Goal: Task Accomplishment & Management: Manage account settings

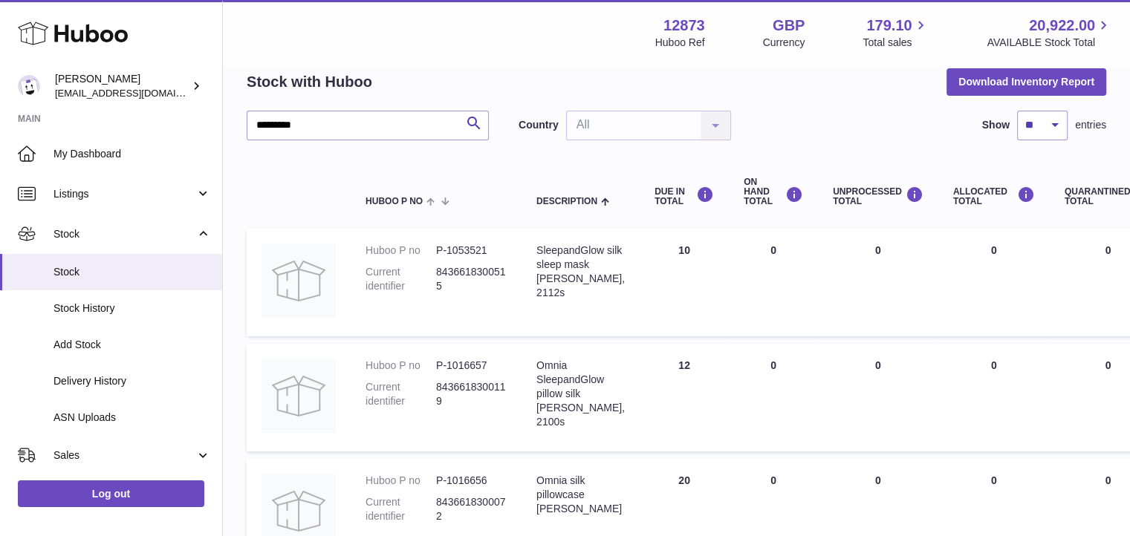
drag, startPoint x: 308, startPoint y: 120, endPoint x: 216, endPoint y: 117, distance: 91.5
click at [216, 117] on div "Huboo Tikhon Oleynikov tikhon.oleinikov@sleepandglow.com Main My Dashboard List…" at bounding box center [565, 312] width 1130 height 759
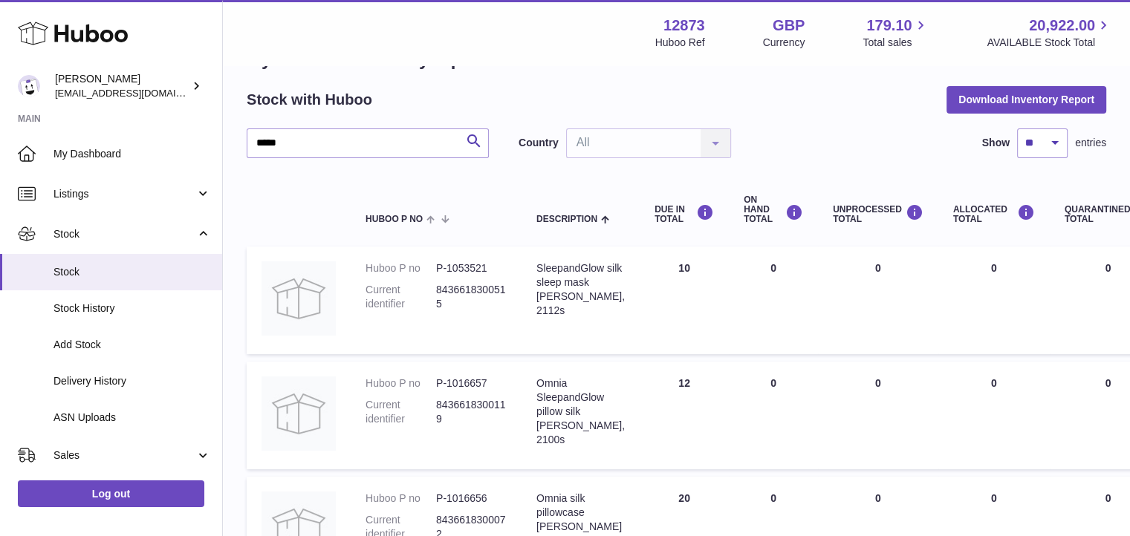
scroll to position [48, 0]
click at [315, 149] on input "*****" at bounding box center [368, 145] width 242 height 30
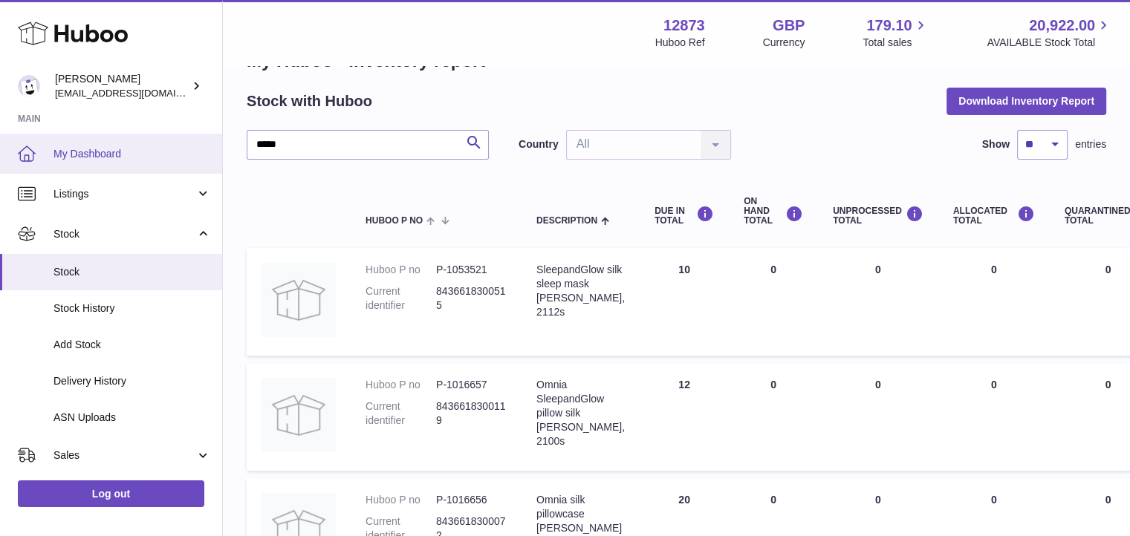
drag, startPoint x: 311, startPoint y: 141, endPoint x: 164, endPoint y: 150, distance: 147.4
click at [160, 141] on div "Huboo Tikhon Oleynikov tikhon.oleinikov@sleepandglow.com Main My Dashboard List…" at bounding box center [565, 331] width 1130 height 759
type input "******"
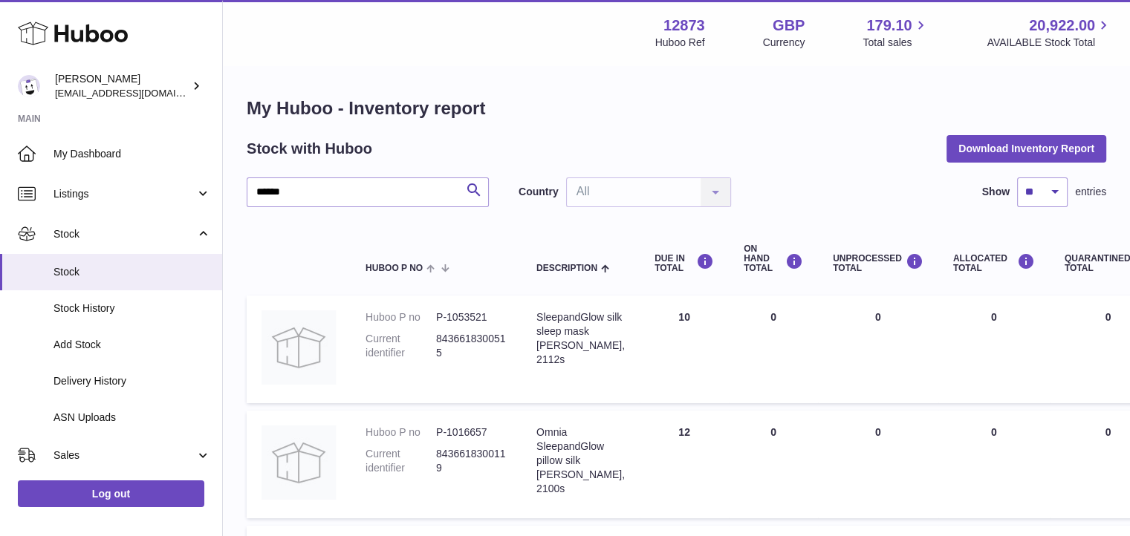
drag, startPoint x: 334, startPoint y: 192, endPoint x: 241, endPoint y: 185, distance: 93.2
click at [242, 185] on div "My Huboo - Inventory report Stock with Huboo Download Inventory Report ****** S…" at bounding box center [676, 369] width 907 height 604
click at [91, 270] on span "Stock" at bounding box center [131, 272] width 157 height 14
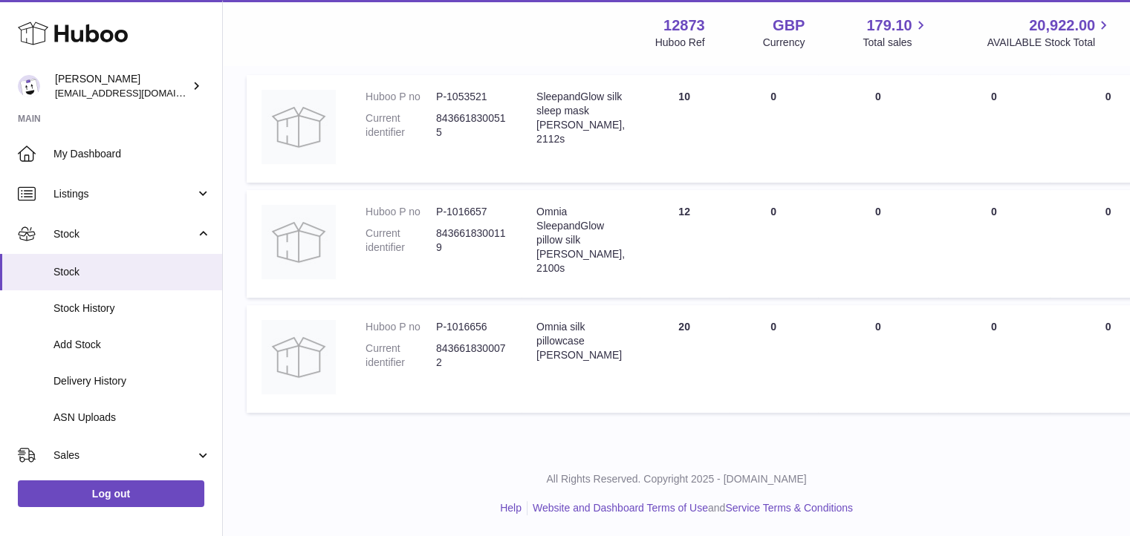
scroll to position [71, 0]
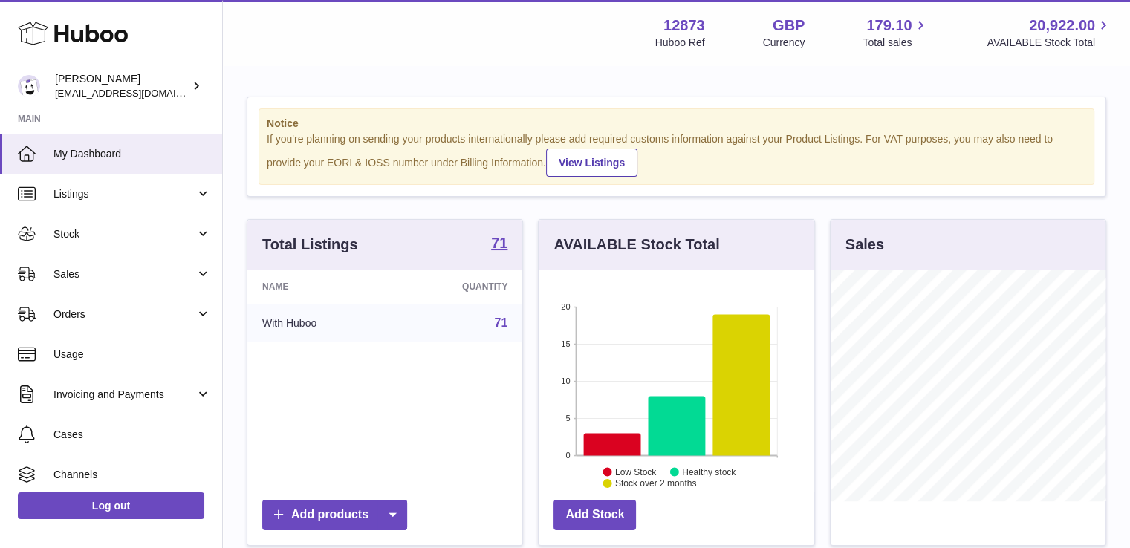
scroll to position [232, 276]
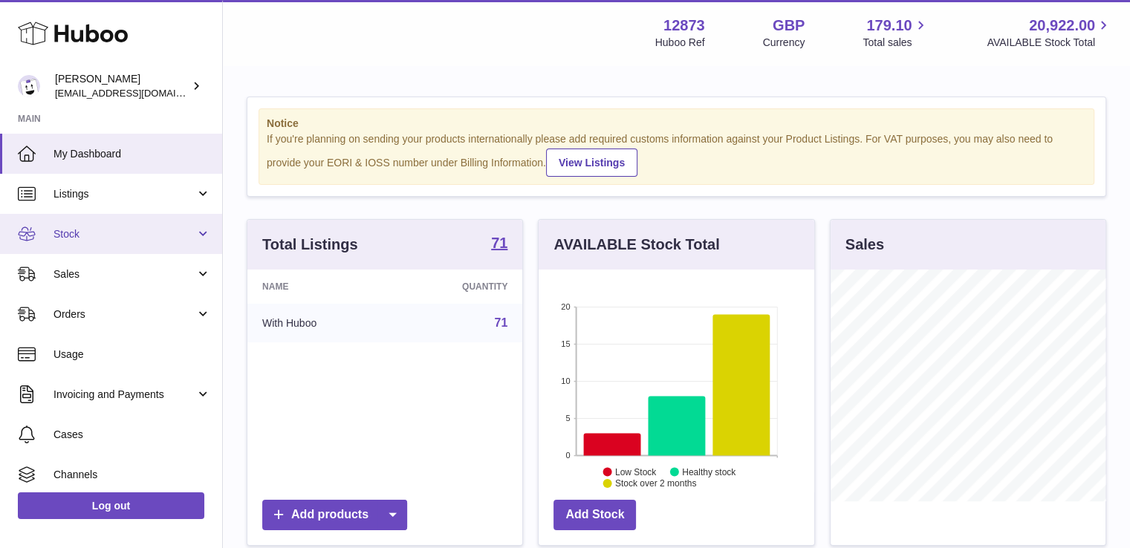
click at [66, 227] on span "Stock" at bounding box center [124, 234] width 142 height 14
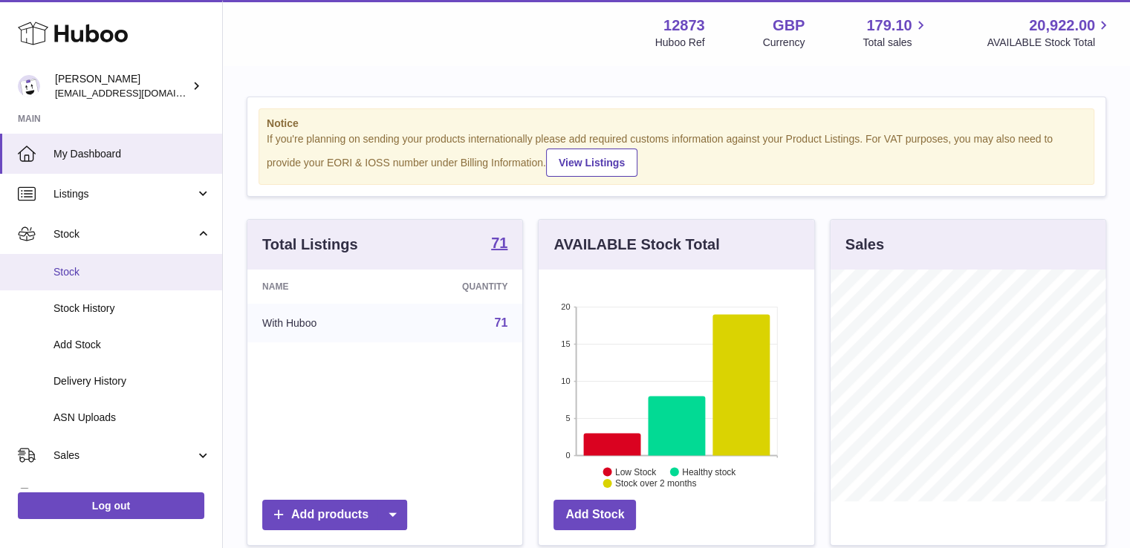
click at [77, 274] on span "Stock" at bounding box center [131, 272] width 157 height 14
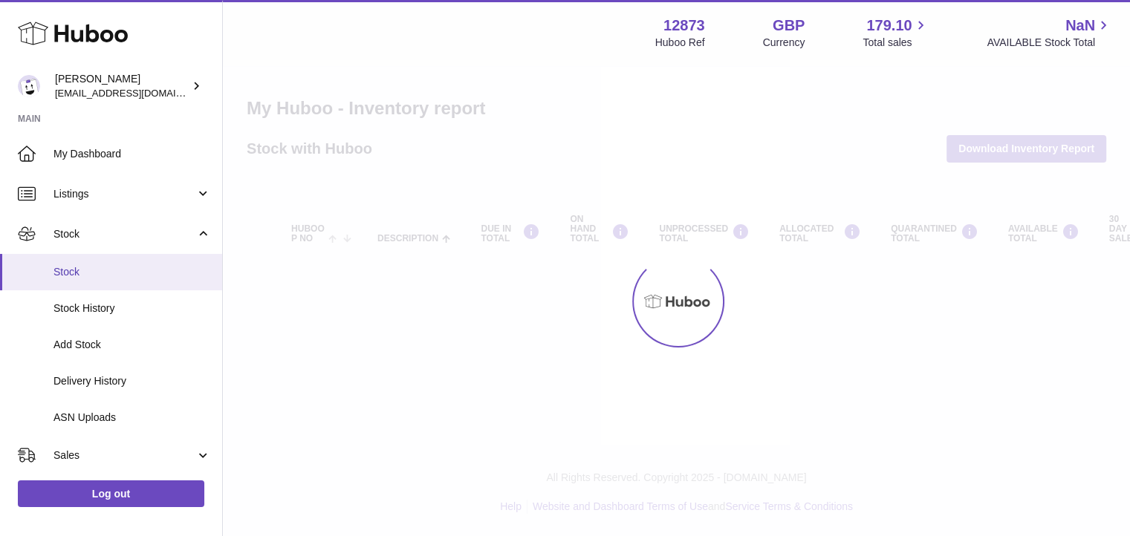
click at [77, 270] on ul "My Dashboard Listings Not with Huboo Listings with Huboo Bundles Stock Stock St…" at bounding box center [111, 445] width 222 height 623
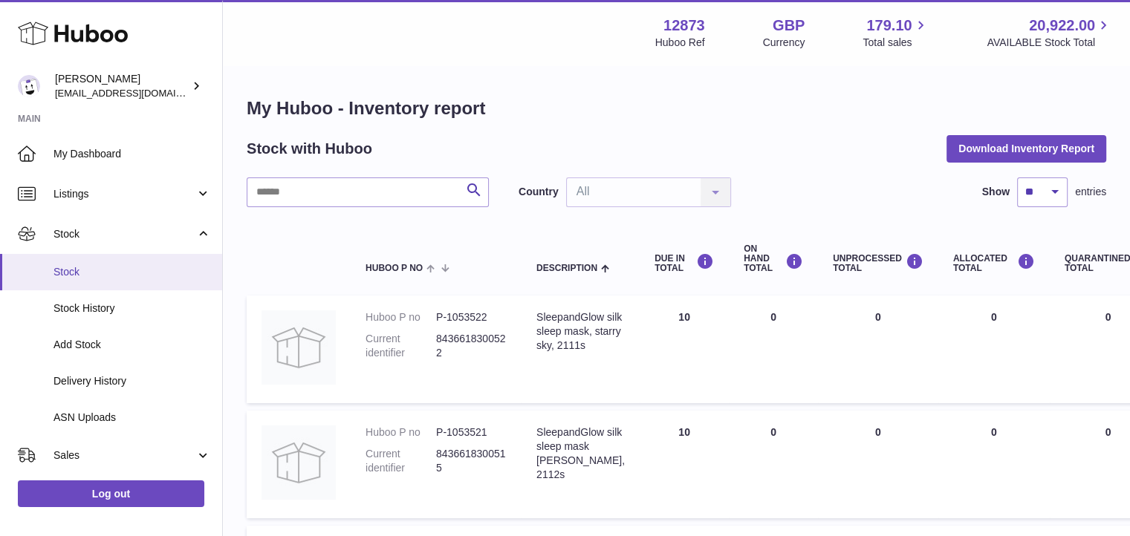
click at [78, 283] on link "Stock" at bounding box center [111, 272] width 222 height 36
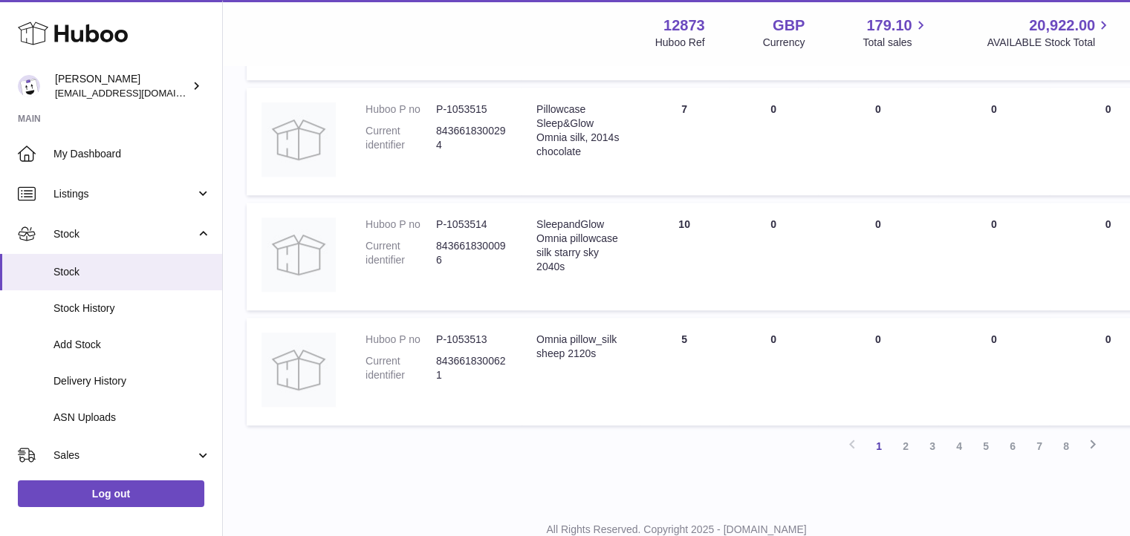
scroll to position [1021, 0]
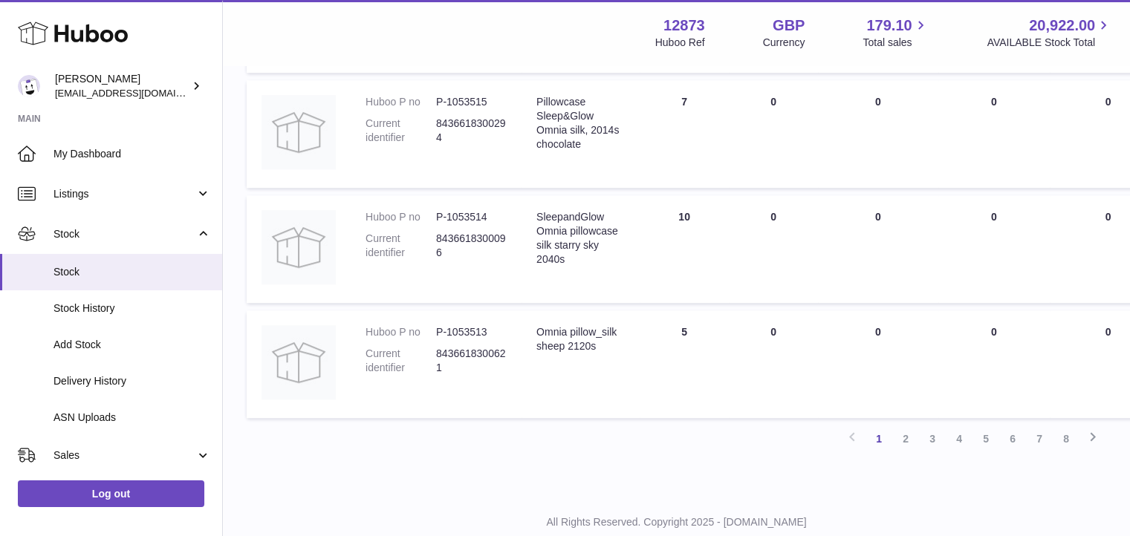
click at [1064, 438] on link "8" at bounding box center [1066, 439] width 27 height 27
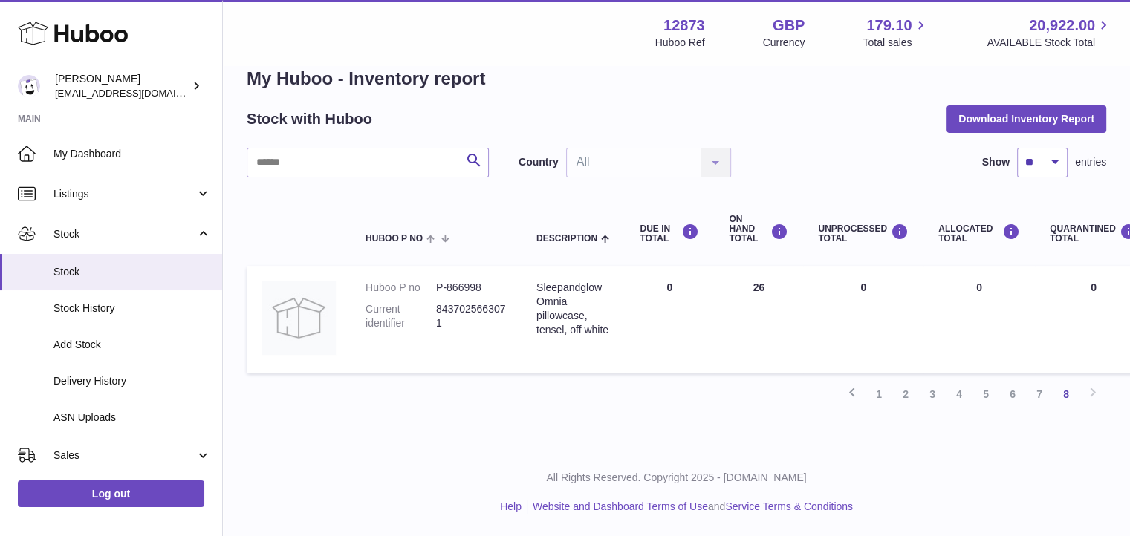
scroll to position [28, 0]
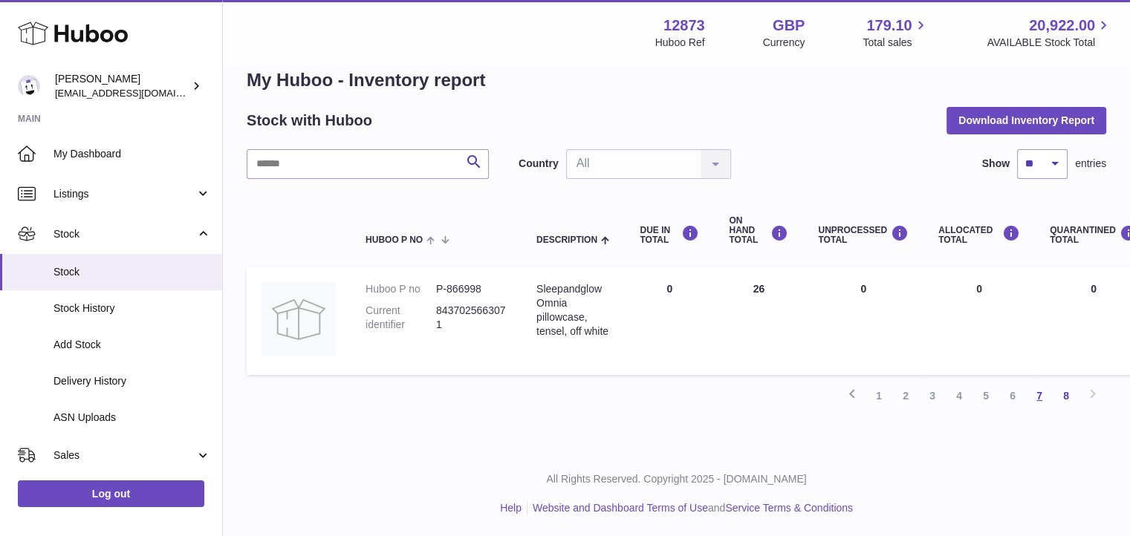
click at [1043, 396] on link "7" at bounding box center [1039, 396] width 27 height 27
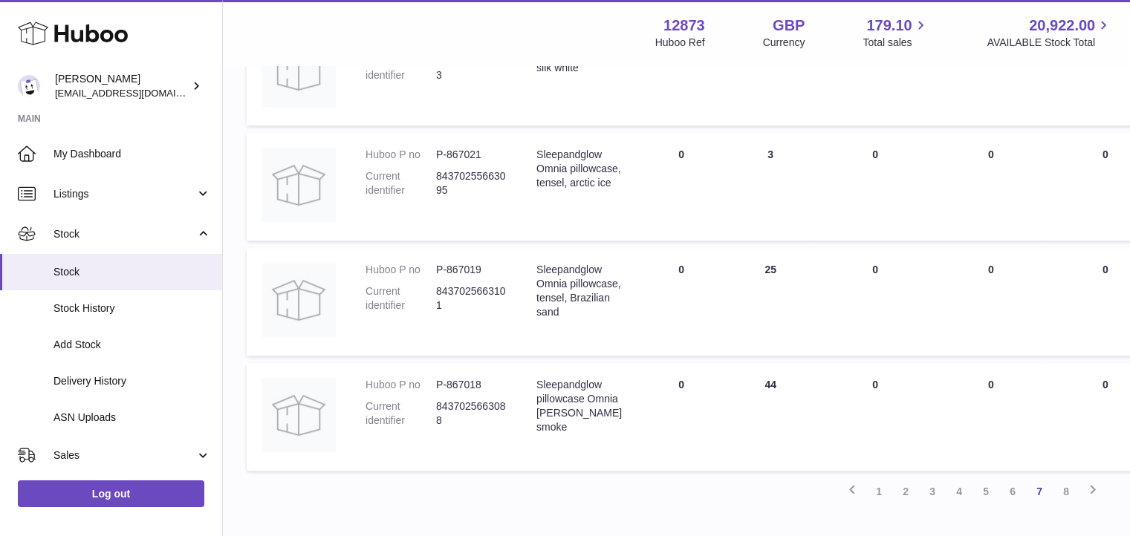
scroll to position [972, 0]
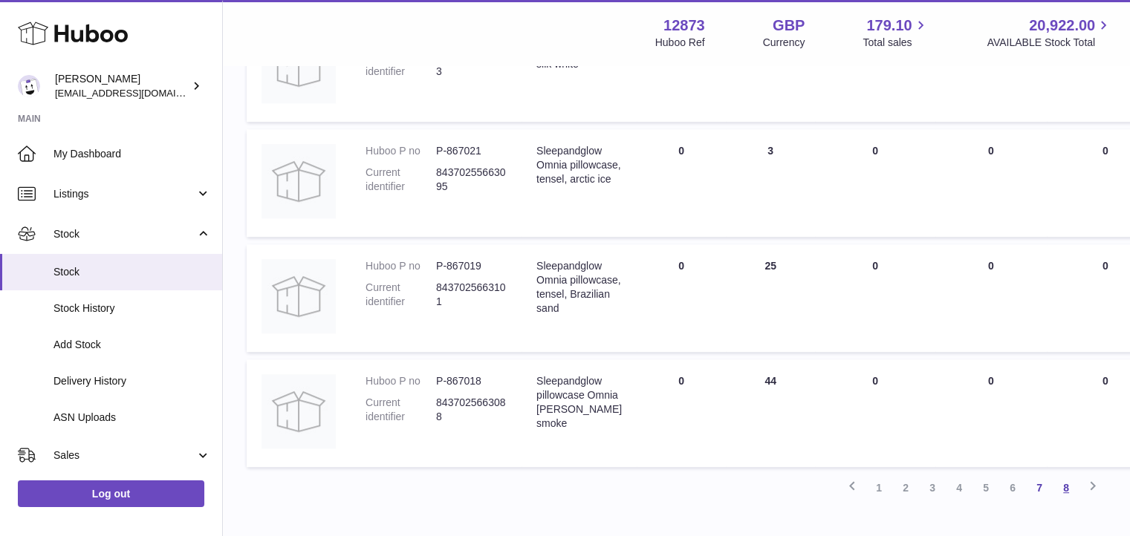
click at [1065, 485] on link "8" at bounding box center [1066, 488] width 27 height 27
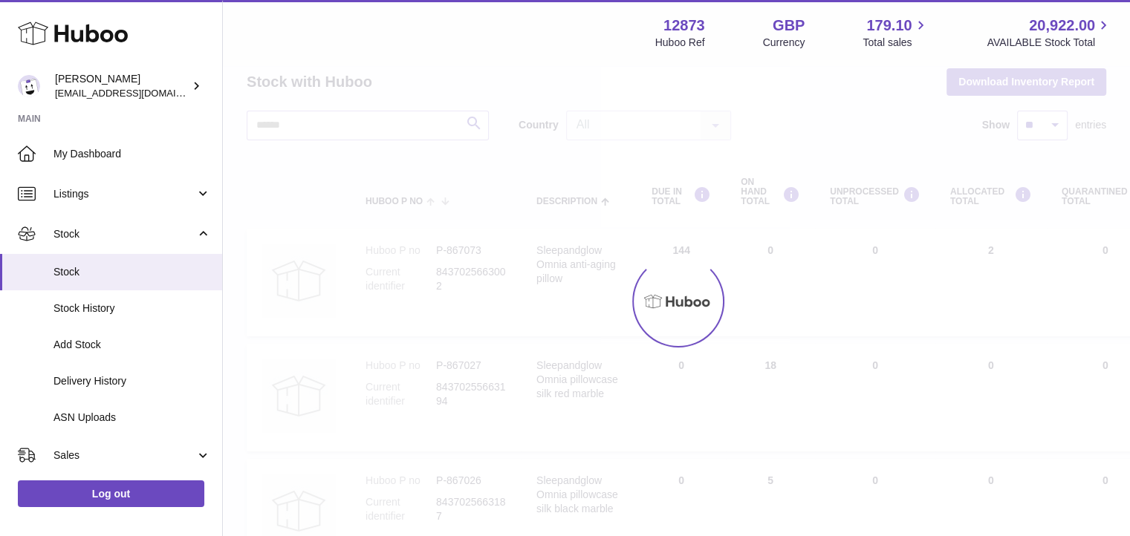
scroll to position [28, 0]
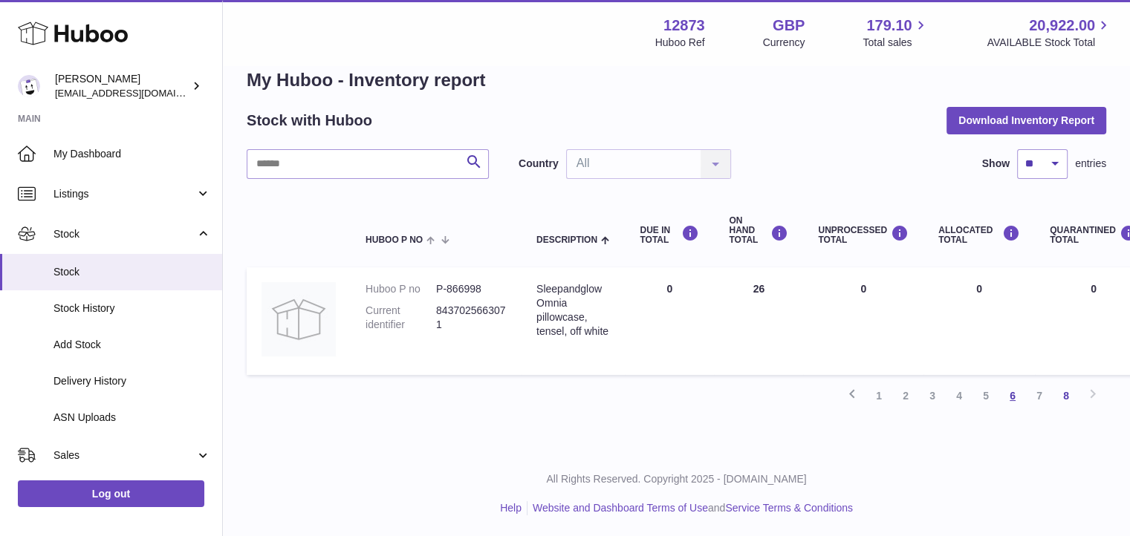
click at [1004, 397] on link "6" at bounding box center [1012, 396] width 27 height 27
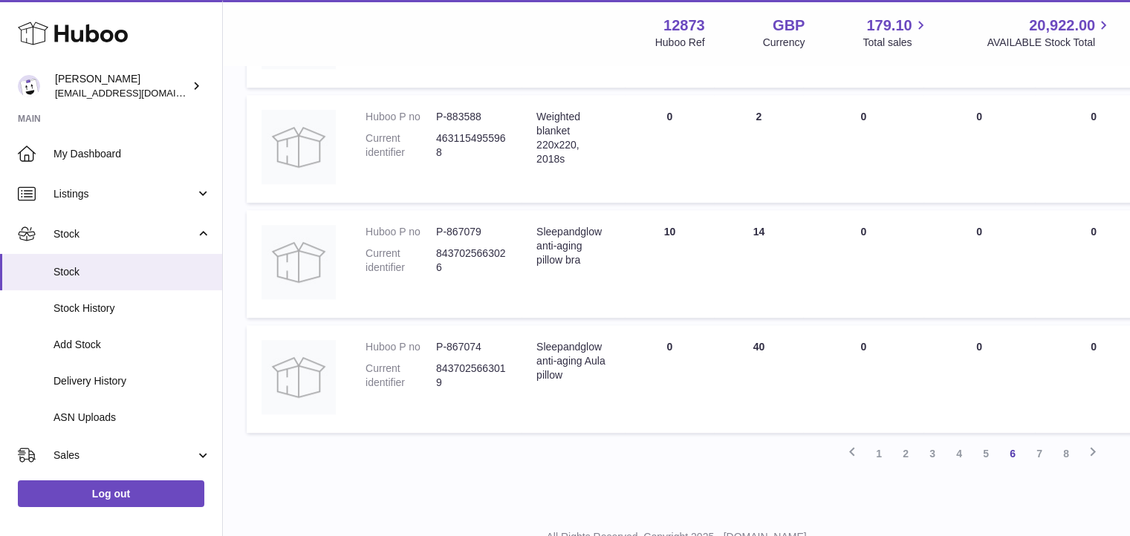
scroll to position [1011, 0]
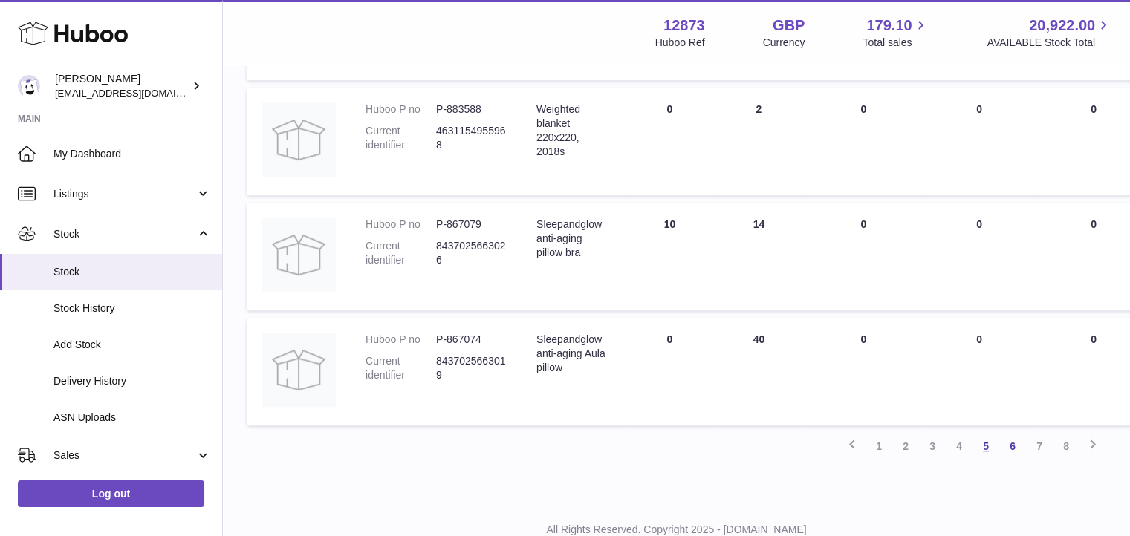
click at [989, 446] on link "5" at bounding box center [985, 446] width 27 height 27
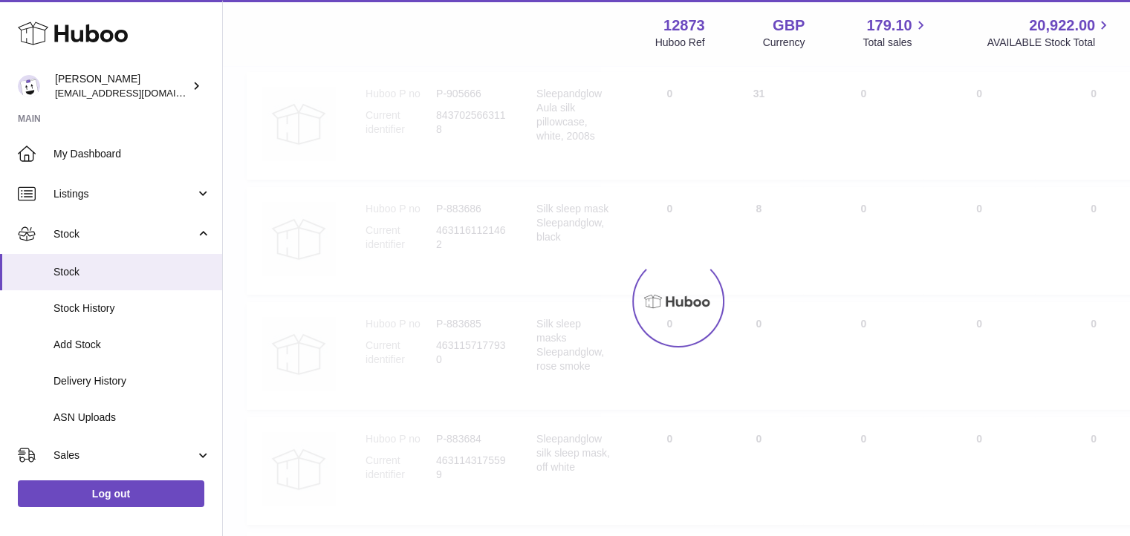
scroll to position [67, 0]
